Goal: Task Accomplishment & Management: Use online tool/utility

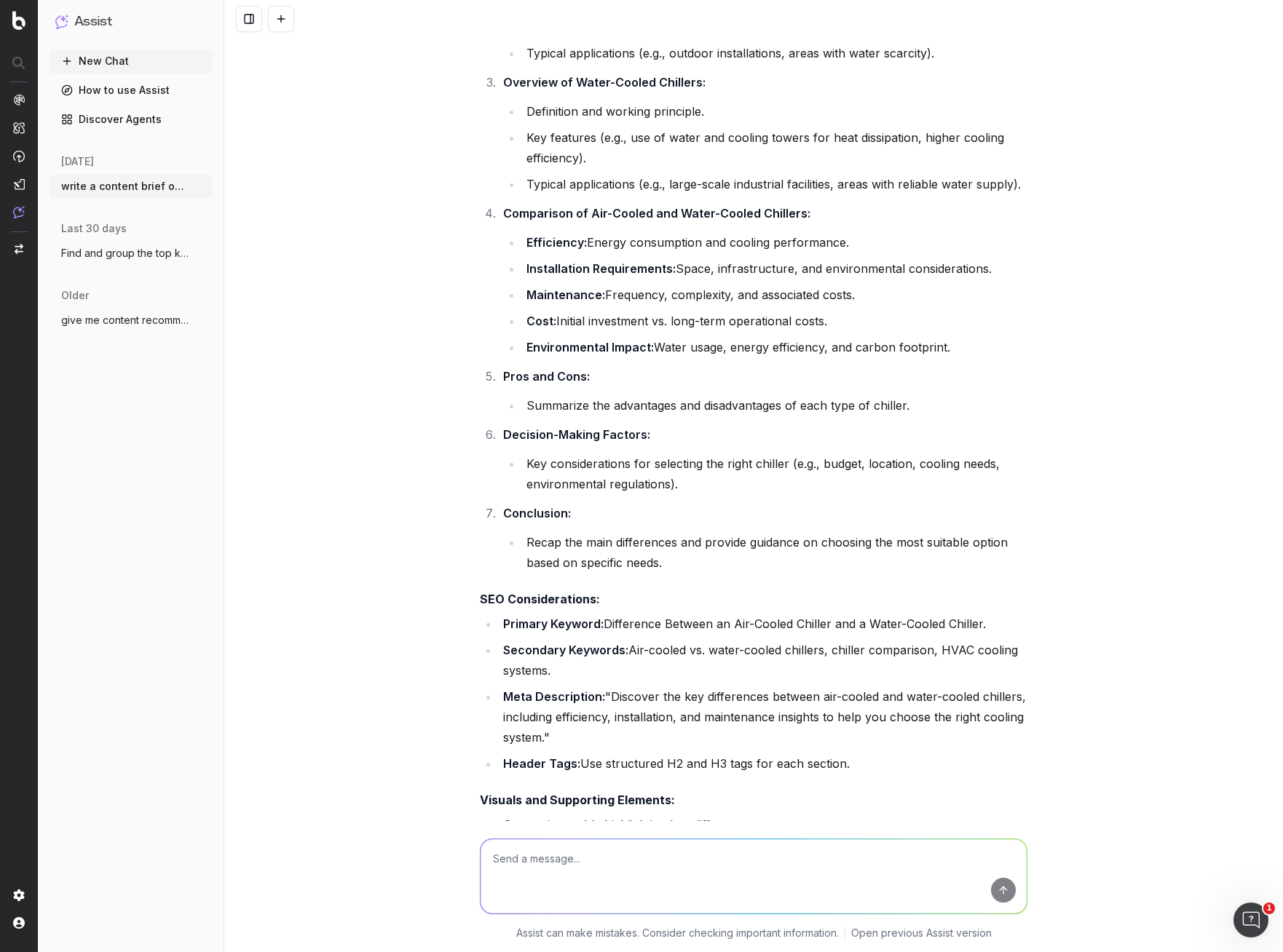
scroll to position [641, 0]
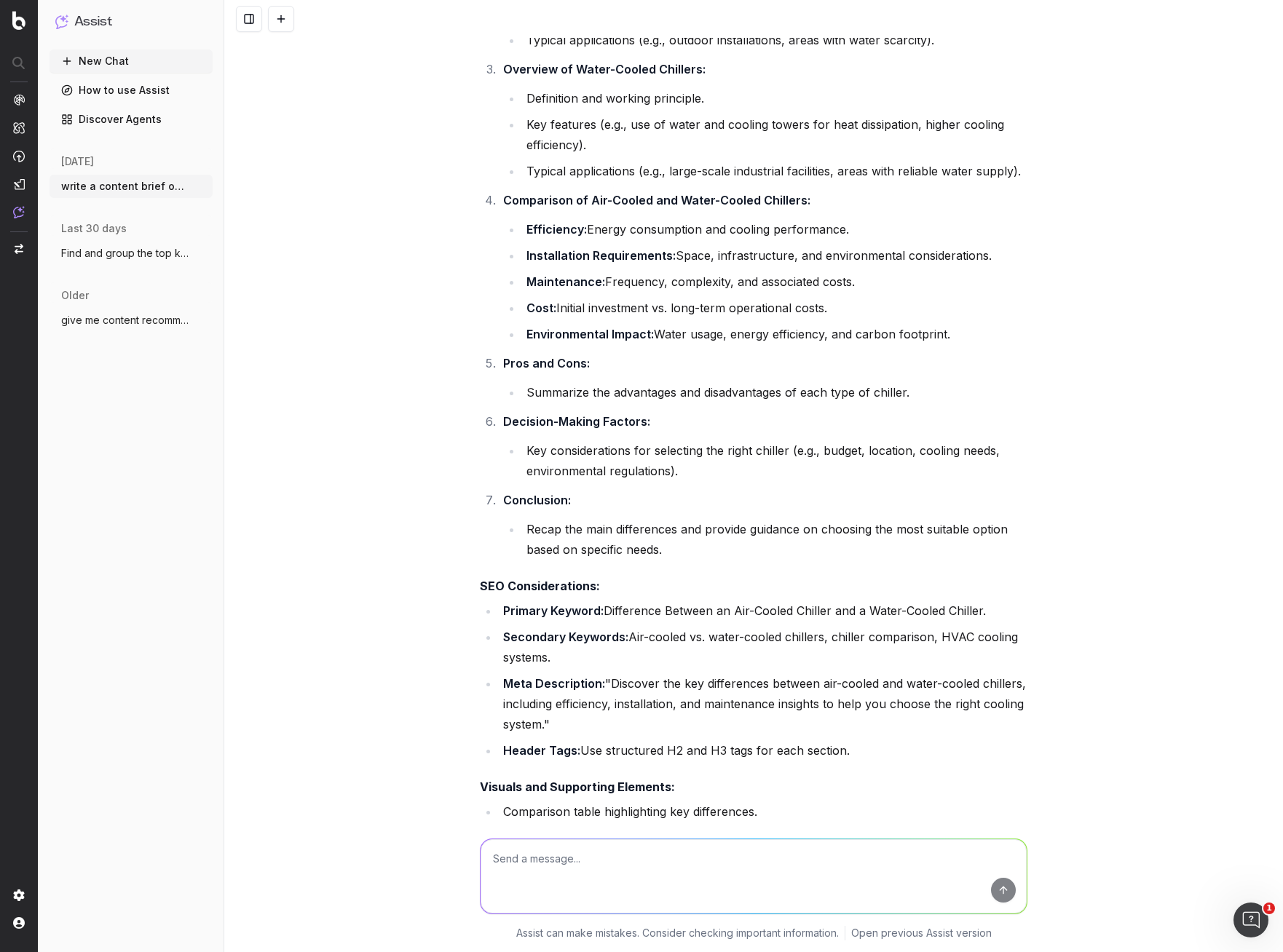
click at [553, 389] on li "Summarize the advantages and disadvantages of each type of chiller." at bounding box center [775, 392] width 505 height 20
click at [608, 855] on textarea at bounding box center [753, 876] width 546 height 75
type textarea "create a youtube content brief for how to choose chiller systems"
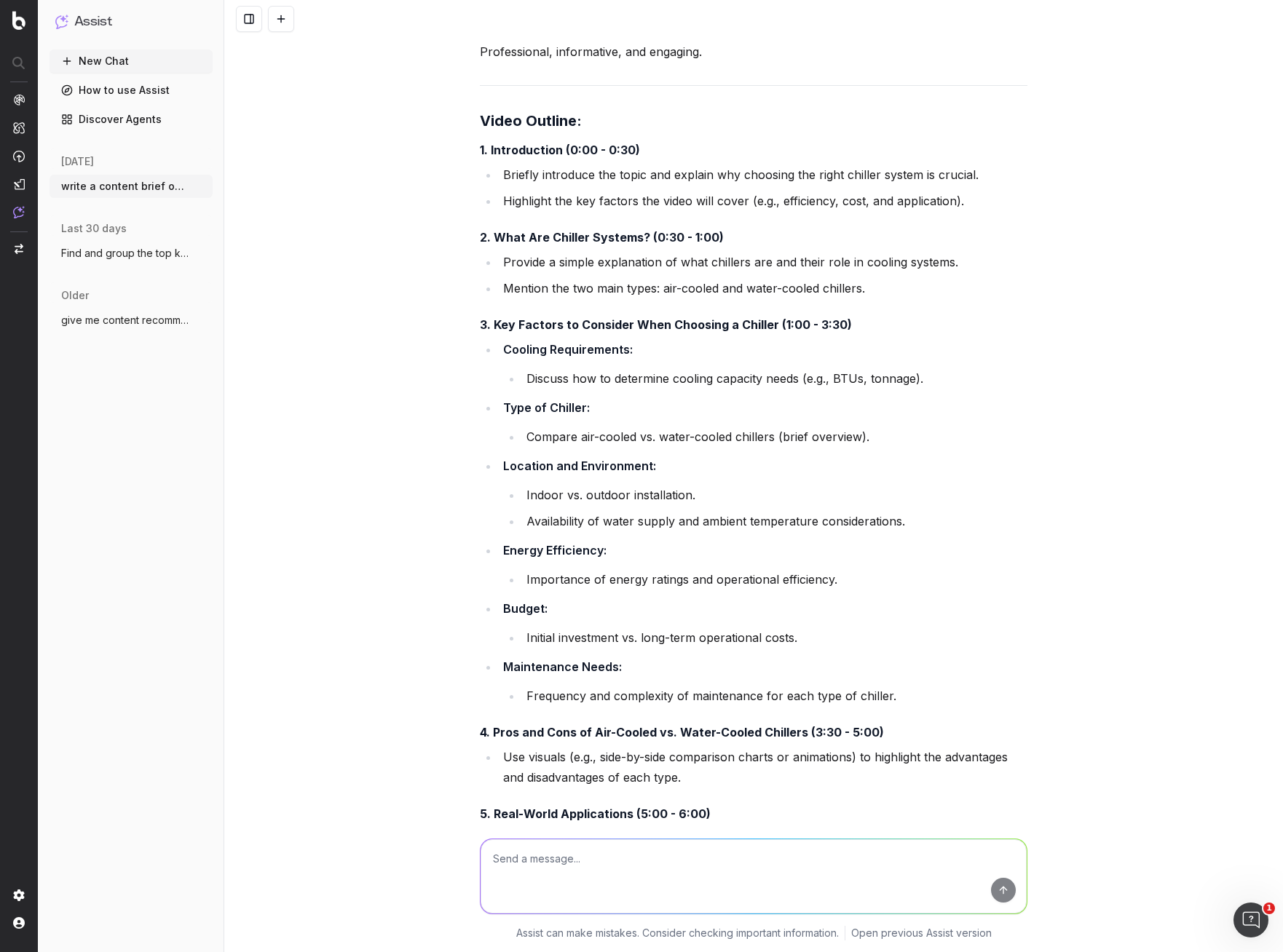
scroll to position [2073, 0]
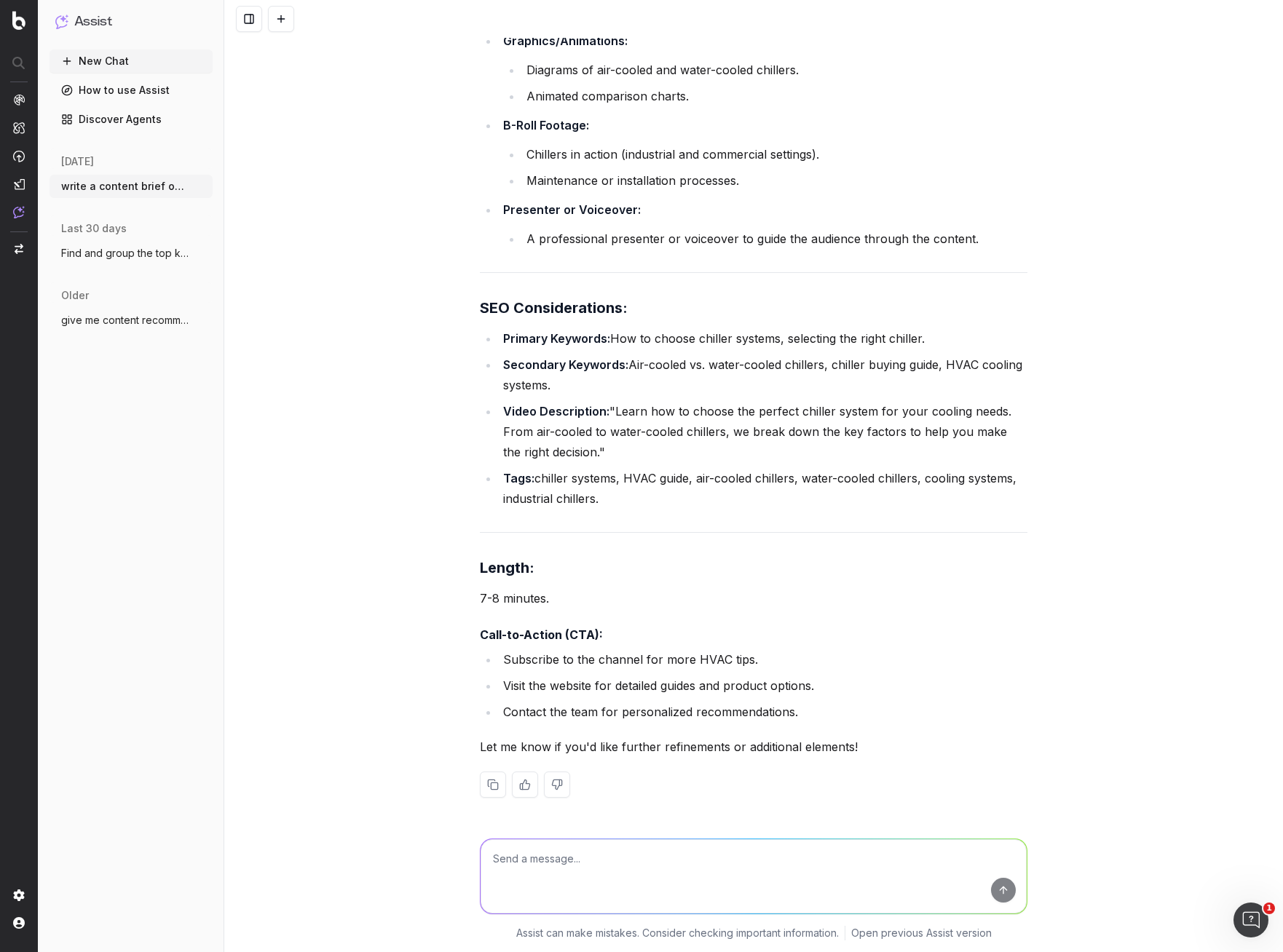
click at [343, 88] on div "write a content brief on Difference Between an Air Cooled Chiller and a Water C…" at bounding box center [753, 476] width 1058 height 952
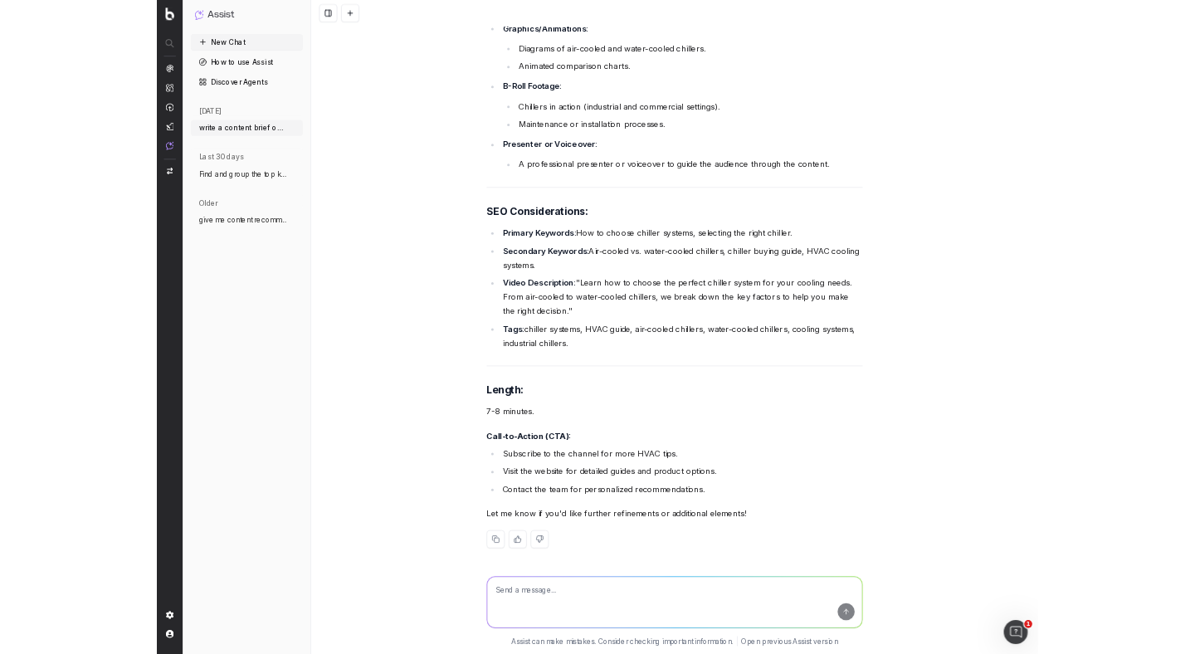
scroll to position [5711, 0]
